Goal: Information Seeking & Learning: Understand process/instructions

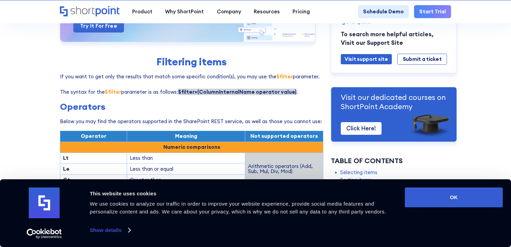
scroll to position [672, 0]
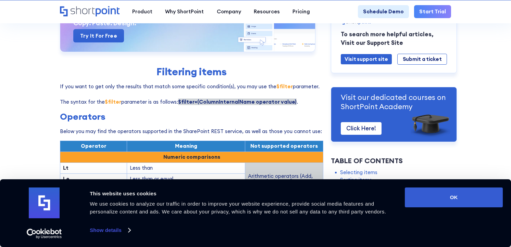
click at [212, 185] on td "Greater than" at bounding box center [186, 190] width 118 height 11
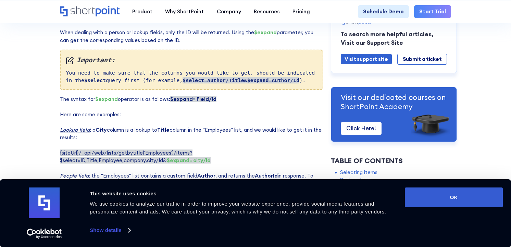
scroll to position [1350, 0]
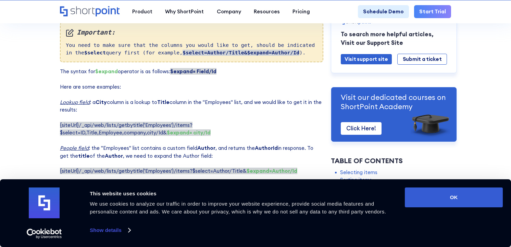
click at [229, 187] on em "Note:" at bounding box center [192, 192] width 252 height 10
click at [230, 187] on em "Note:" at bounding box center [192, 192] width 252 height 10
click at [229, 187] on em "Note:" at bounding box center [192, 192] width 252 height 10
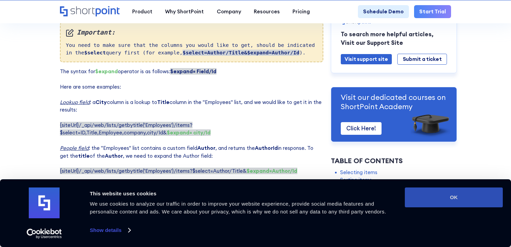
click at [476, 194] on button "OK" at bounding box center [454, 198] width 98 height 20
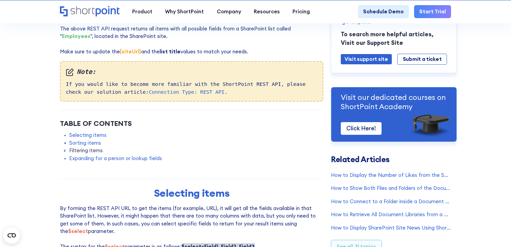
scroll to position [1745, 0]
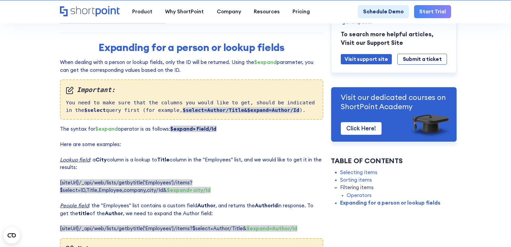
scroll to position [1143, 0]
